Goal: Transaction & Acquisition: Purchase product/service

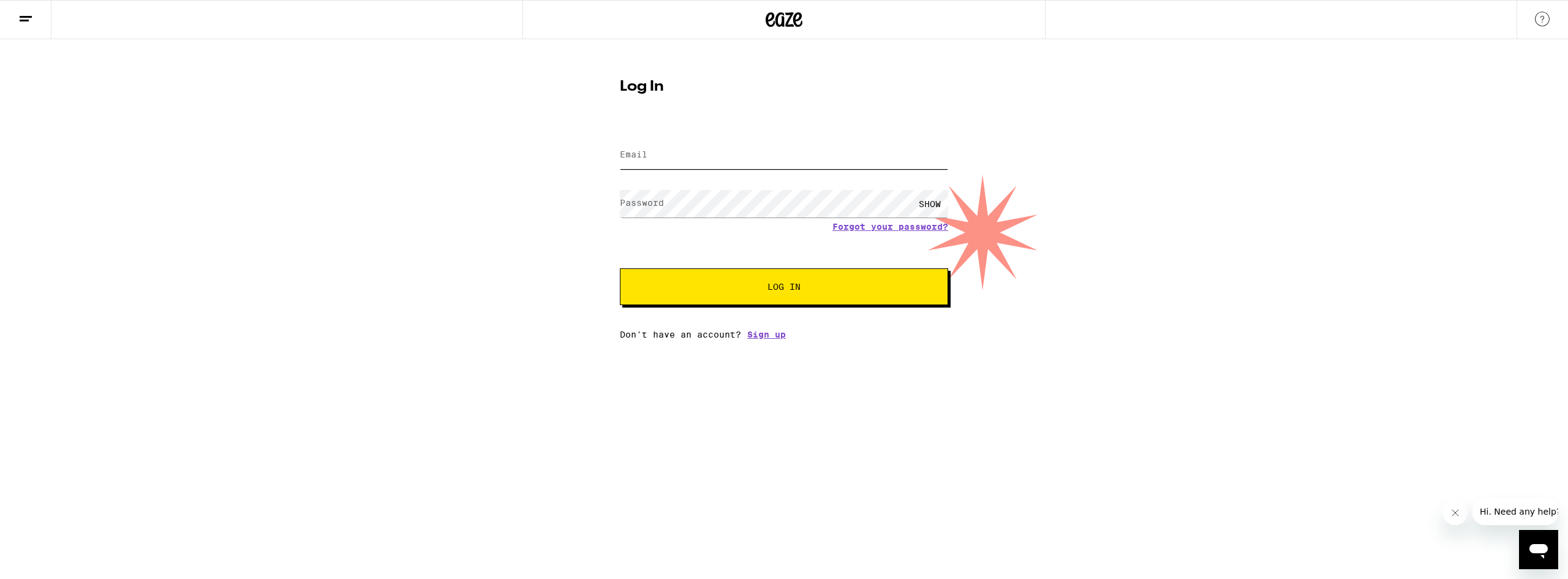
type input "[EMAIL_ADDRESS][DOMAIN_NAME]"
click at [729, 289] on span "Log In" at bounding box center [784, 286] width 229 height 8
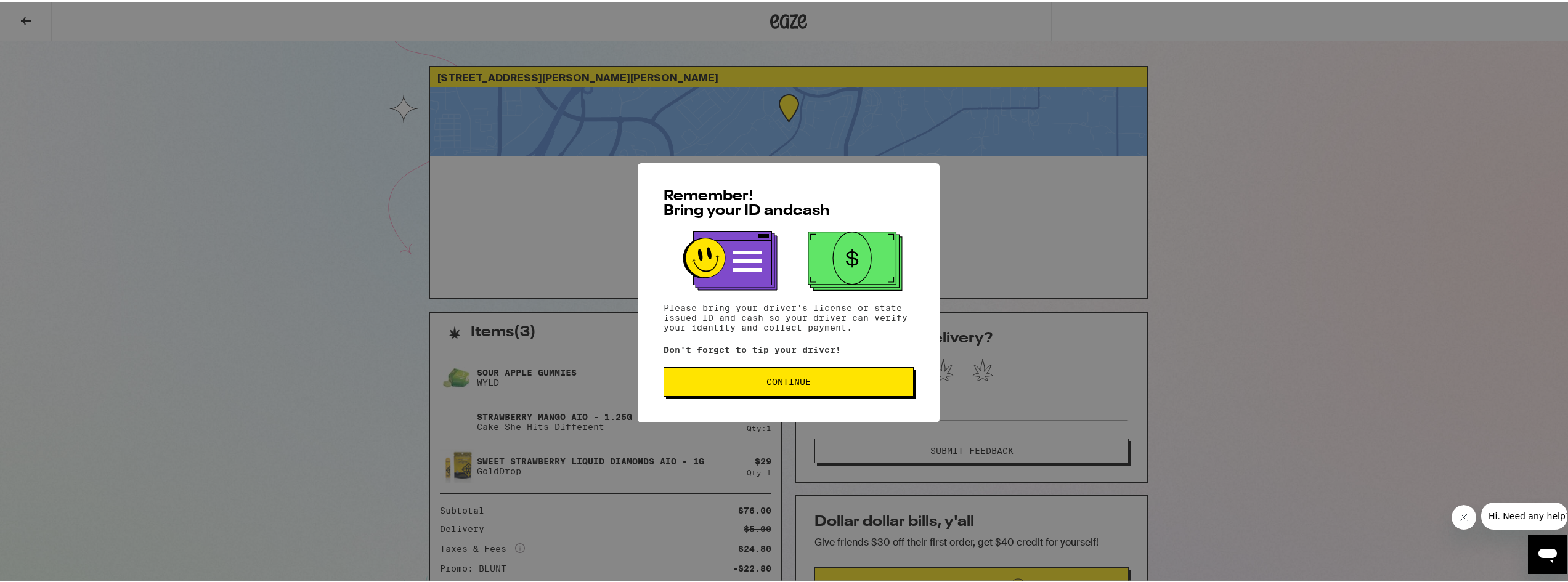
click at [739, 384] on span "Continue" at bounding box center [789, 380] width 229 height 8
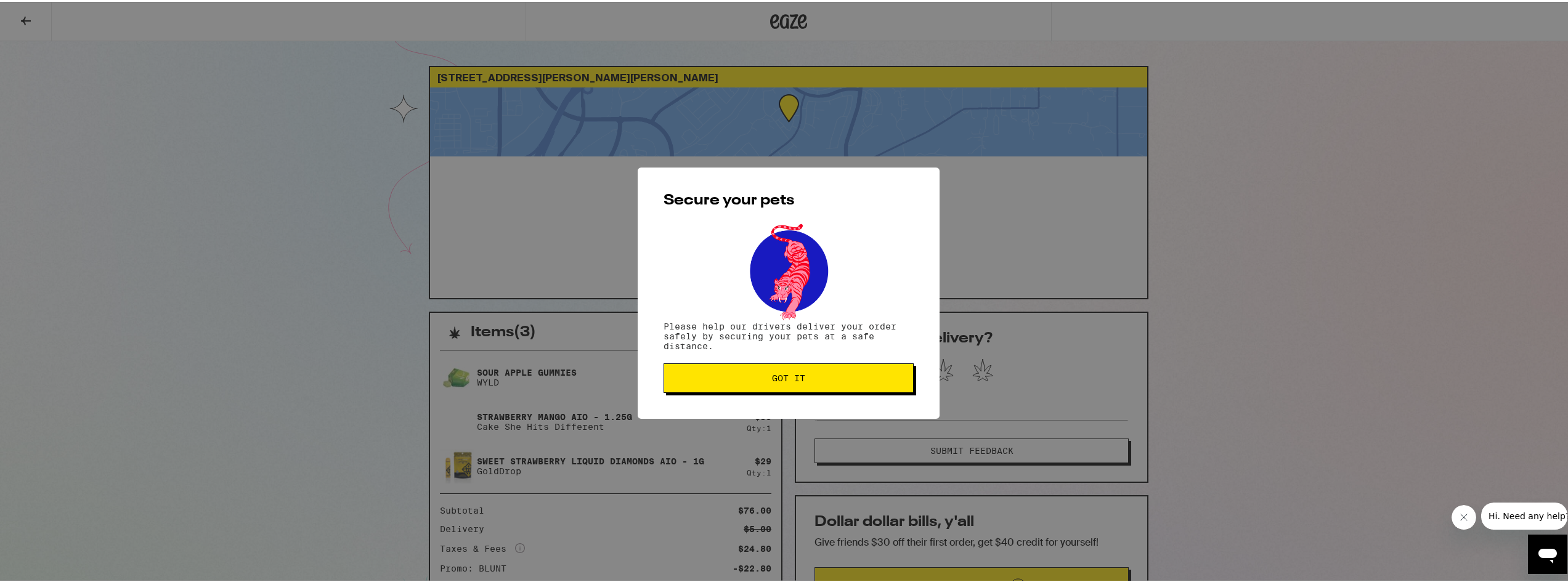
click at [731, 371] on button "Got it" at bounding box center [789, 376] width 250 height 30
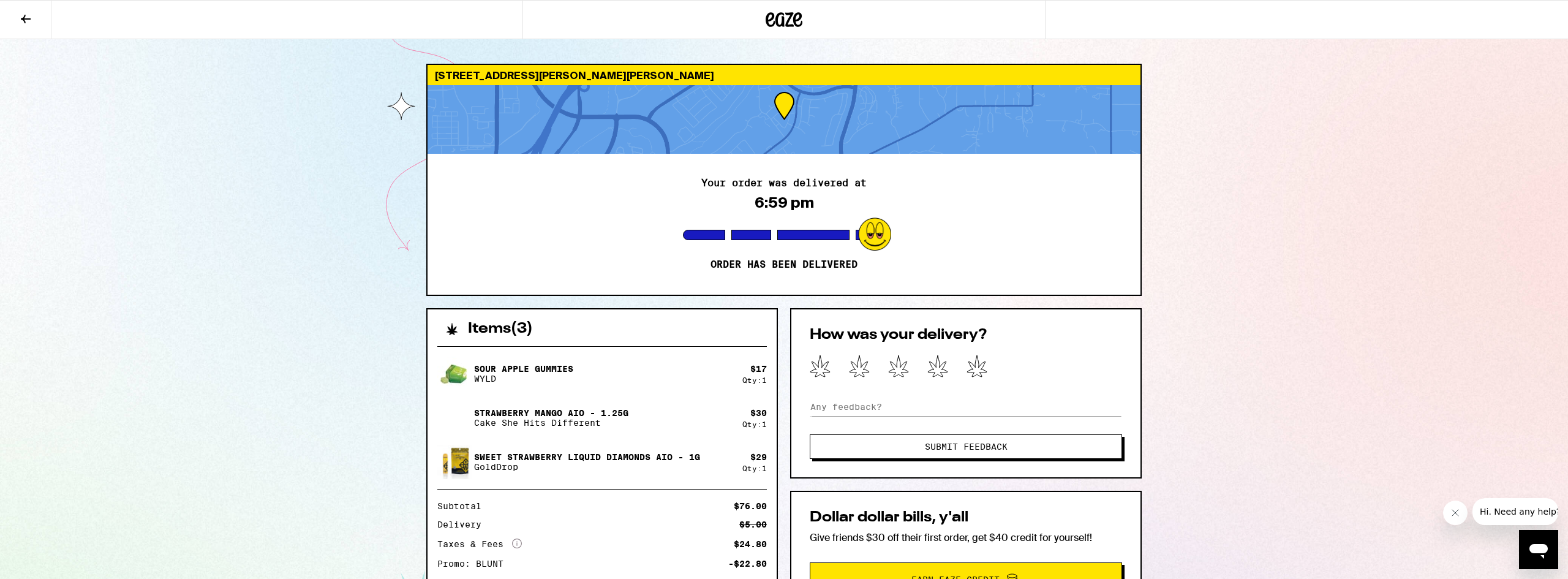
click at [790, 17] on icon at bounding box center [785, 19] width 18 height 14
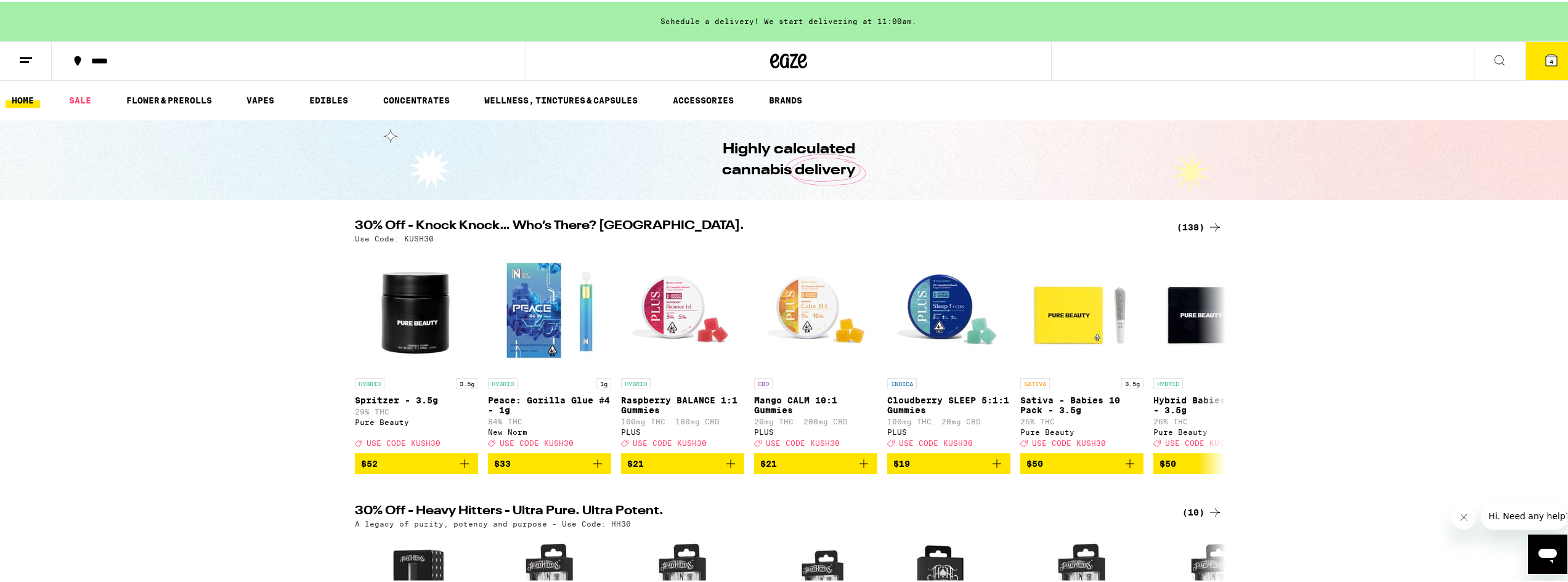
click at [1196, 223] on div "(138)" at bounding box center [1200, 225] width 46 height 14
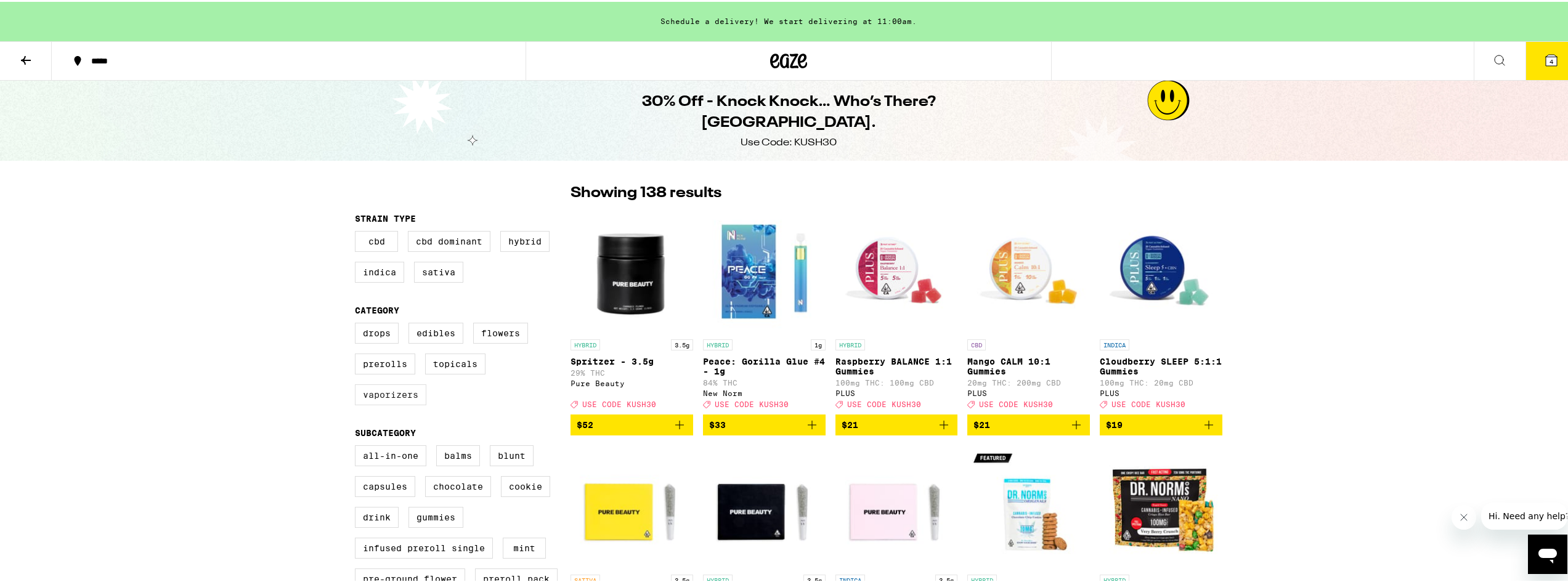
click at [385, 400] on label "Vaporizers" at bounding box center [390, 393] width 72 height 21
click at [358, 323] on input "Vaporizers" at bounding box center [357, 323] width 1 height 1
checkbox input "true"
